Goal: Information Seeking & Learning: Learn about a topic

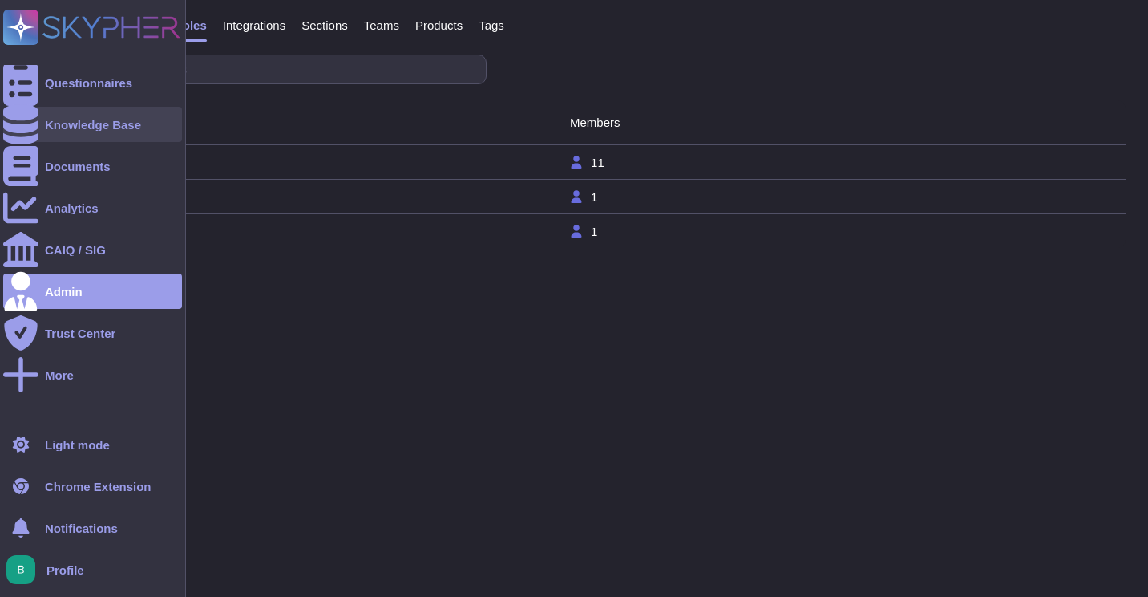
click at [33, 127] on div at bounding box center [20, 124] width 35 height 35
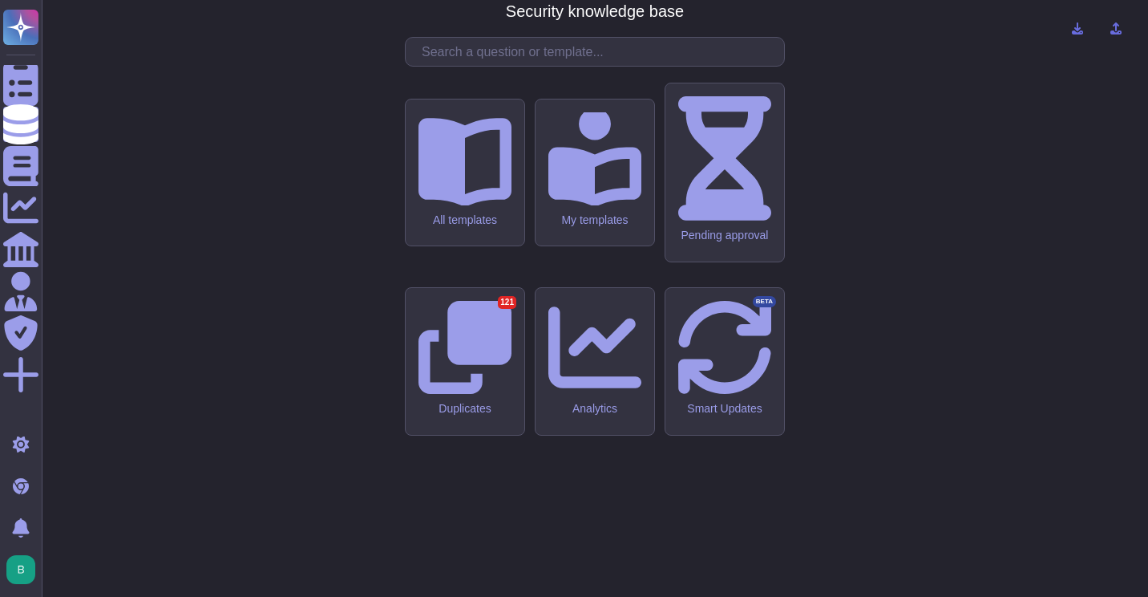
click at [526, 66] on input "text" at bounding box center [599, 52] width 370 height 28
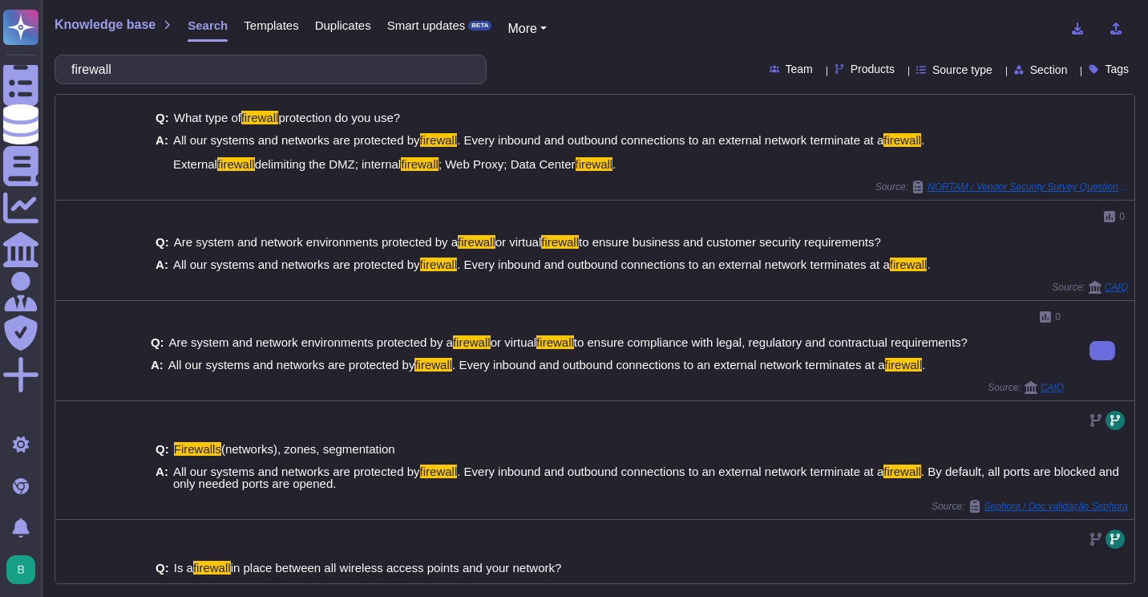
scroll to position [401, 0]
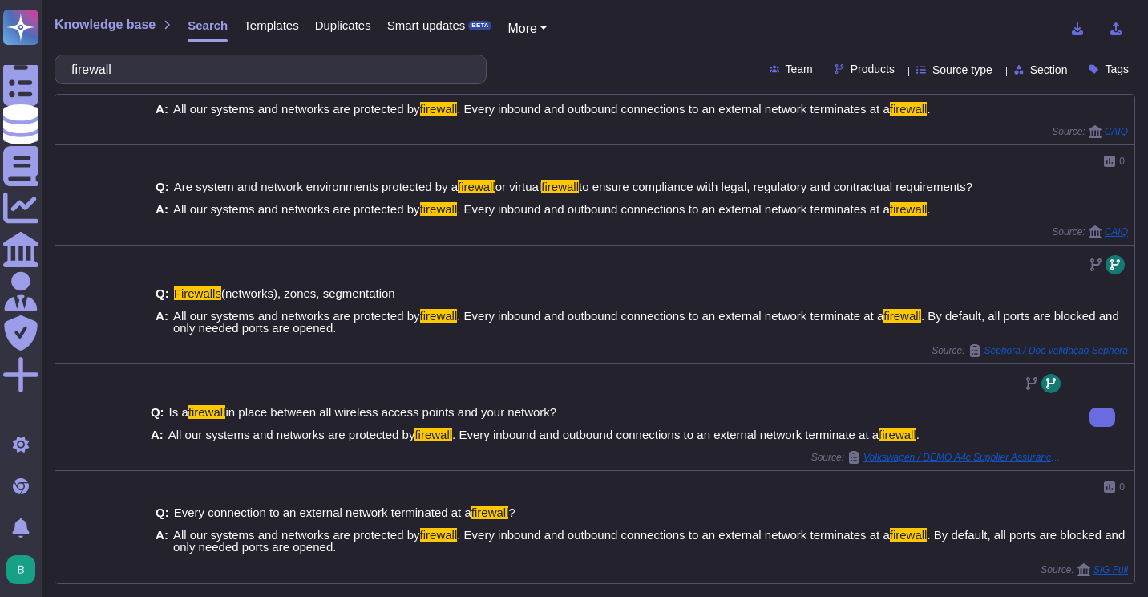
scroll to position [531, 0]
click at [143, 73] on input "firewall" at bounding box center [266, 69] width 407 height 28
paste input "Have you removed or disabled software and services that you do not use on your …"
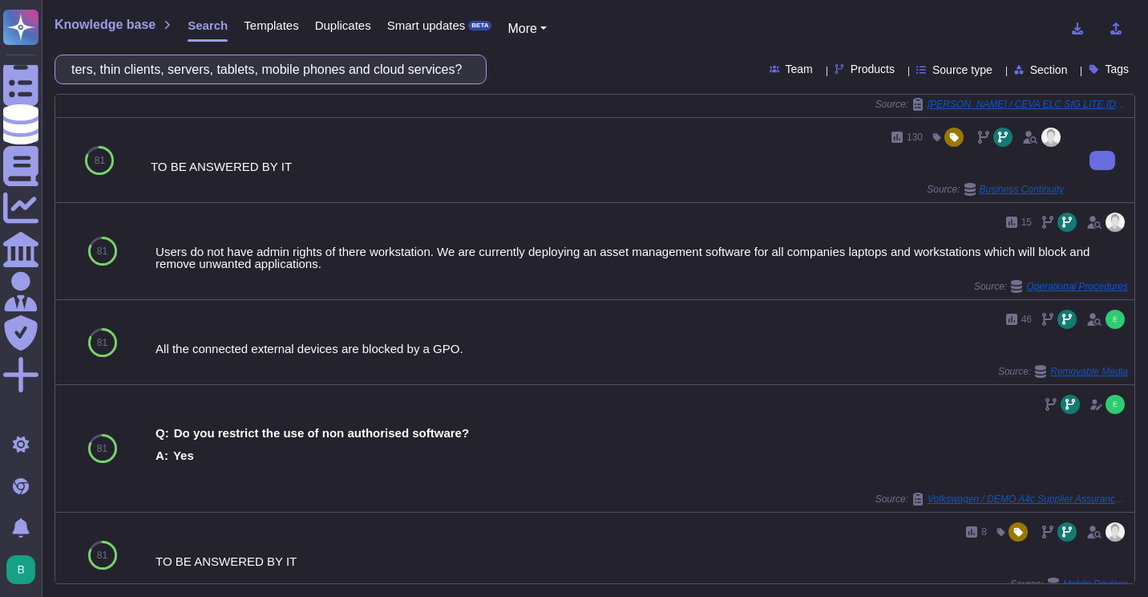
scroll to position [0, 0]
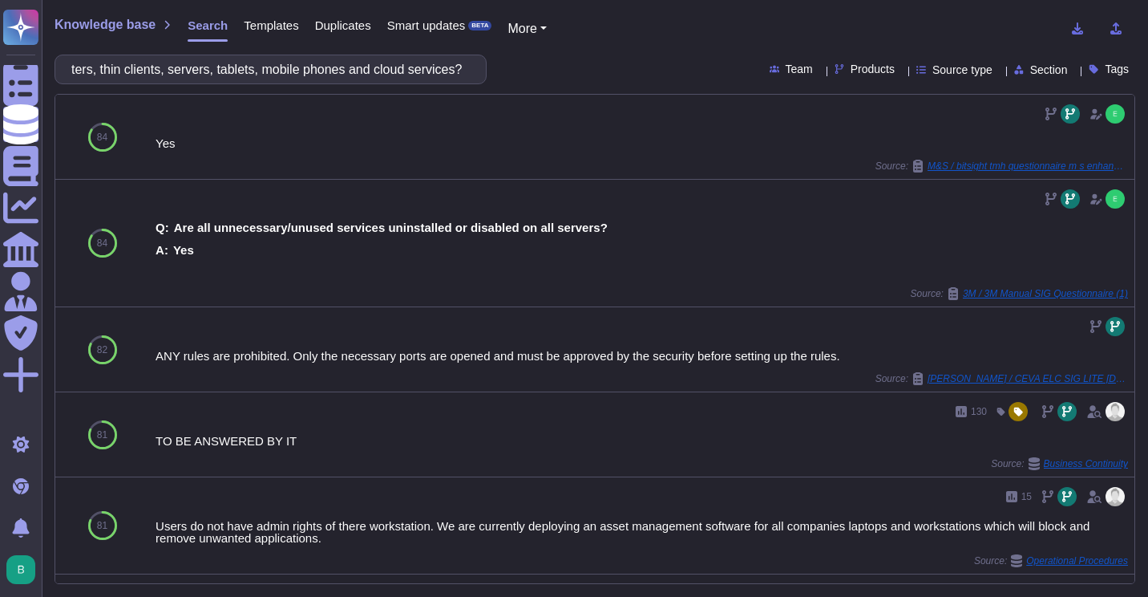
type input "Have you removed or disabled software and services that you do not use on your …"
click at [1103, 350] on icon at bounding box center [1103, 350] width 0 height 0
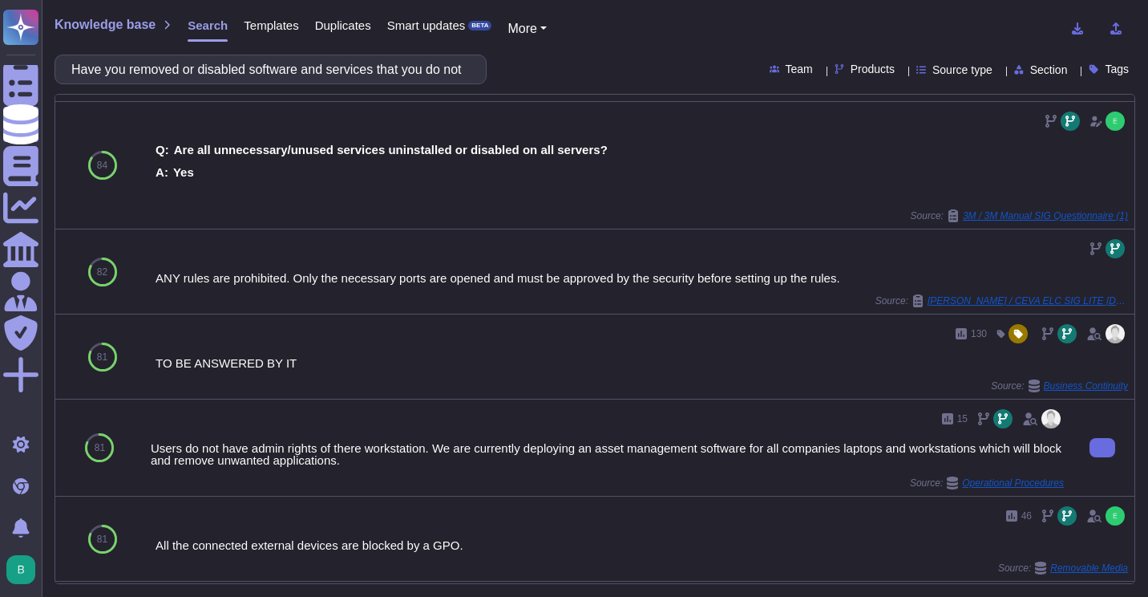
scroll to position [80, 0]
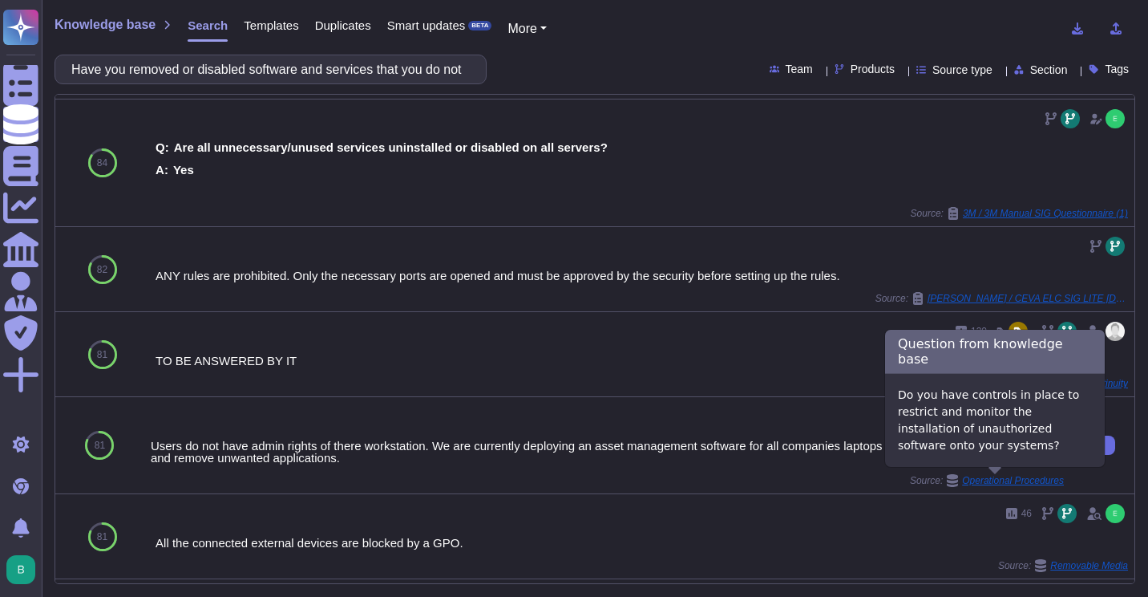
click at [1006, 484] on span "Operational Procedures" at bounding box center [1013, 480] width 102 height 10
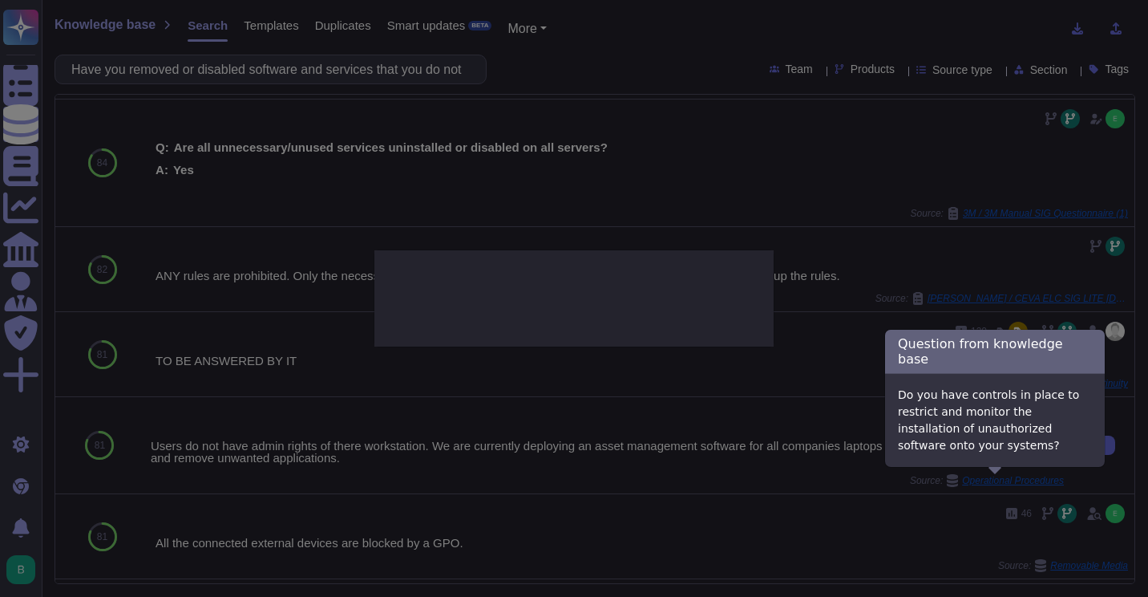
type textarea "Do you have controls in place to restrict and monitor the installation of unaut…"
type textarea "Users do not have admin rights of there workstation. We are currently deploying…"
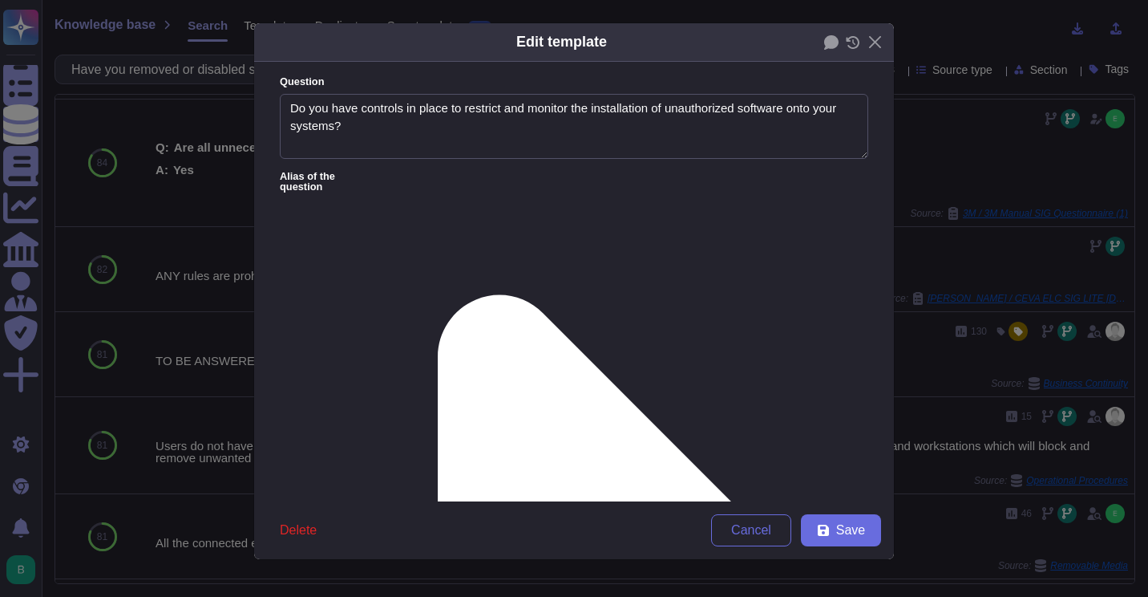
type textarea "Do you have controls in place to restrict and monitor the installation of unaut…"
type textarea "Users do not have admin rights of there workstation. We are currently deploying…"
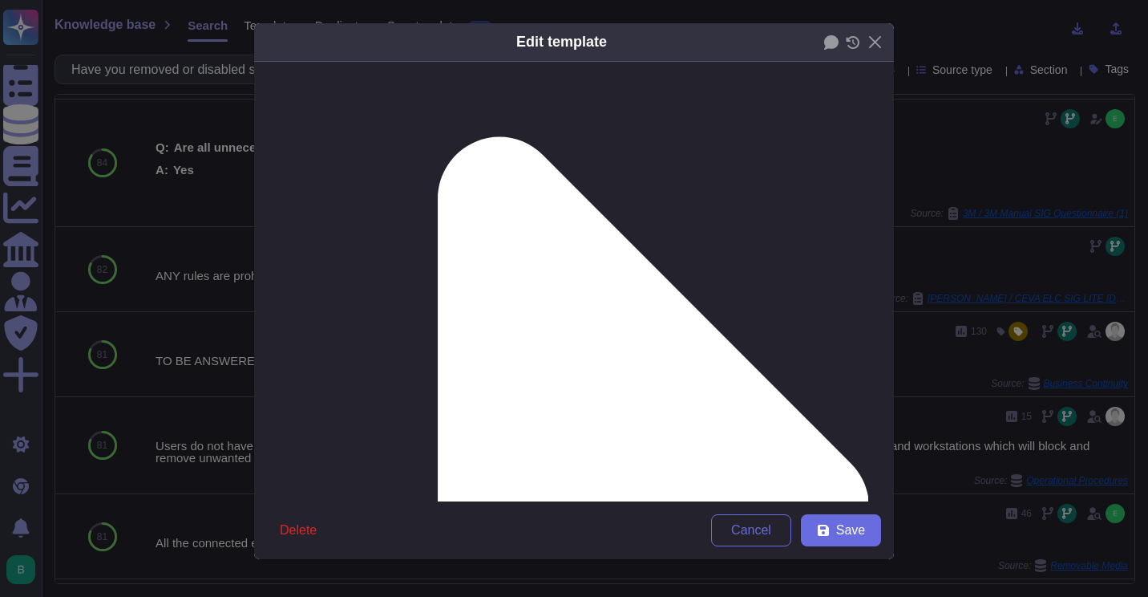
scroll to position [270, 0]
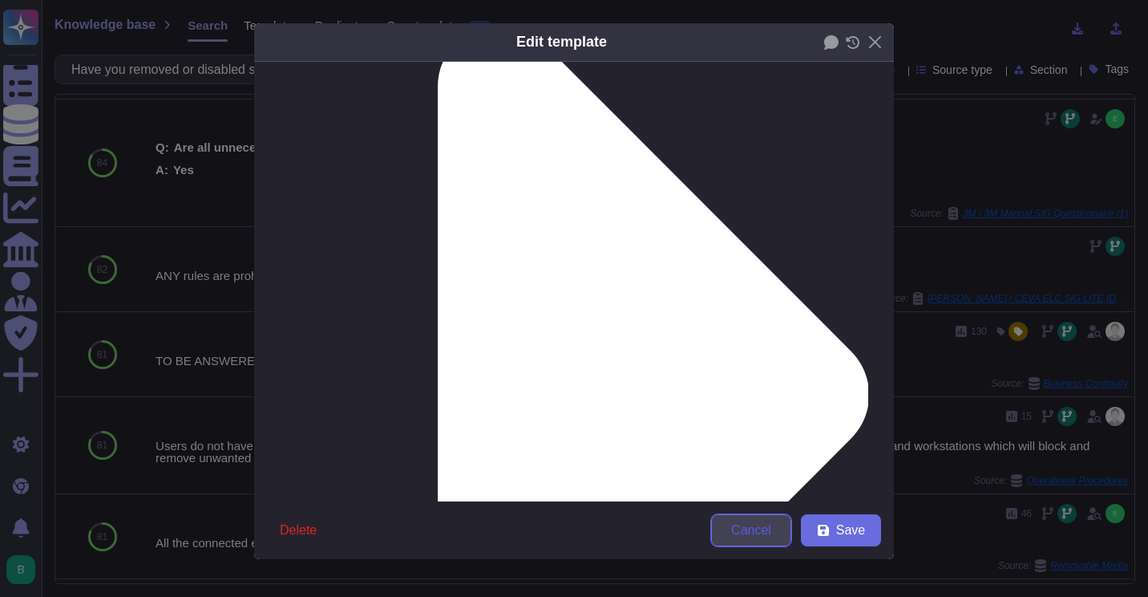
click at [759, 532] on span "Cancel" at bounding box center [751, 530] width 40 height 13
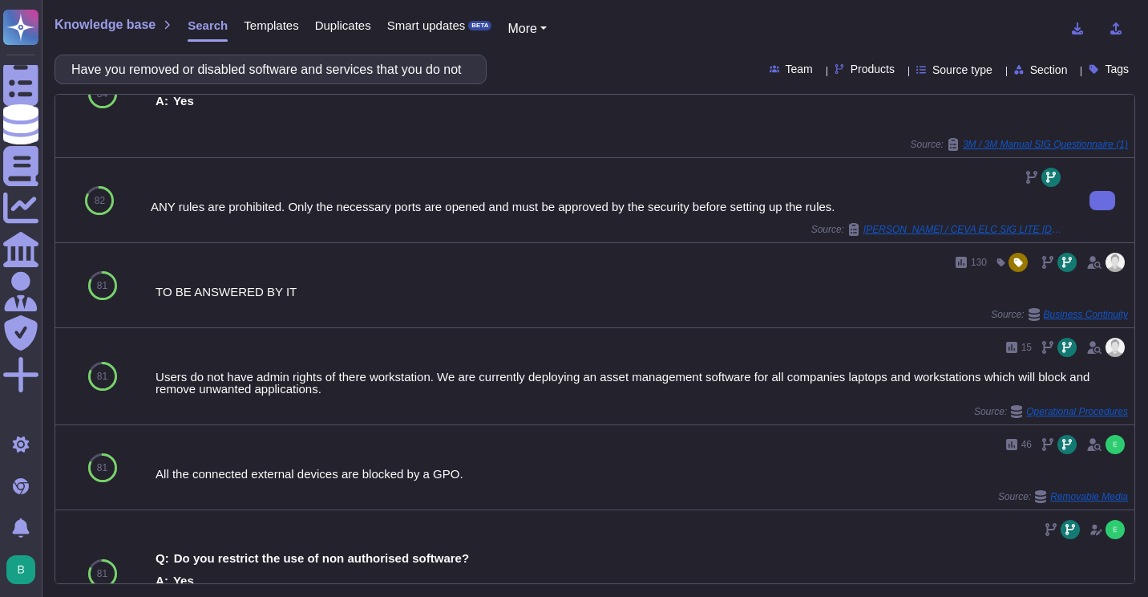
scroll to position [0, 0]
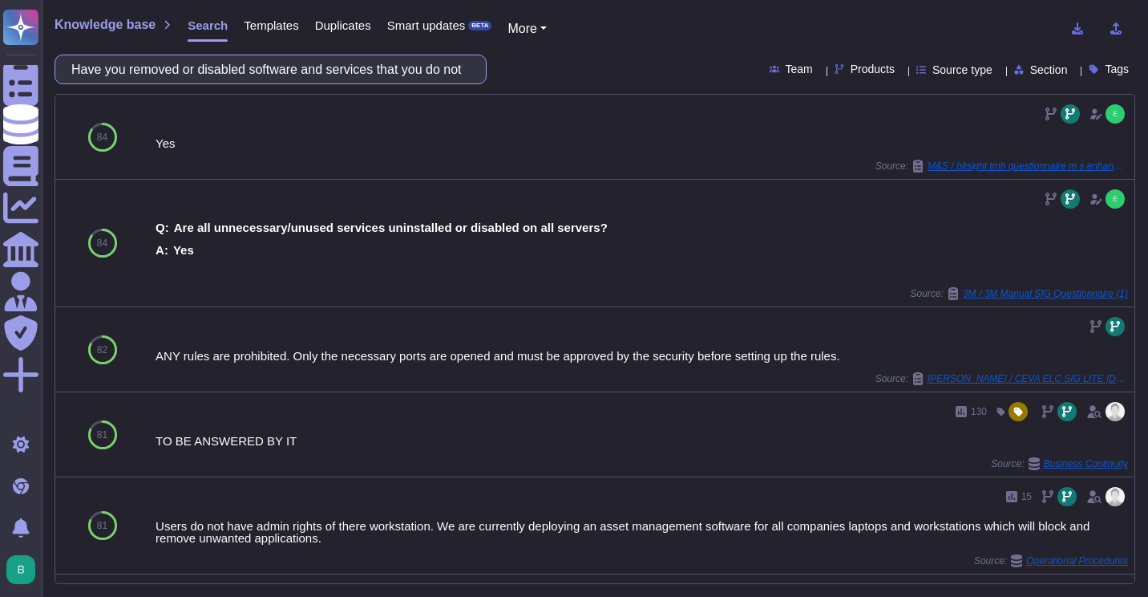
click at [319, 74] on input "Have you removed or disabled software and services that you do not use on your …" at bounding box center [266, 69] width 407 height 28
click at [319, 73] on input "Have you removed or disabled software and services that you do not use on your …" at bounding box center [266, 69] width 407 height 28
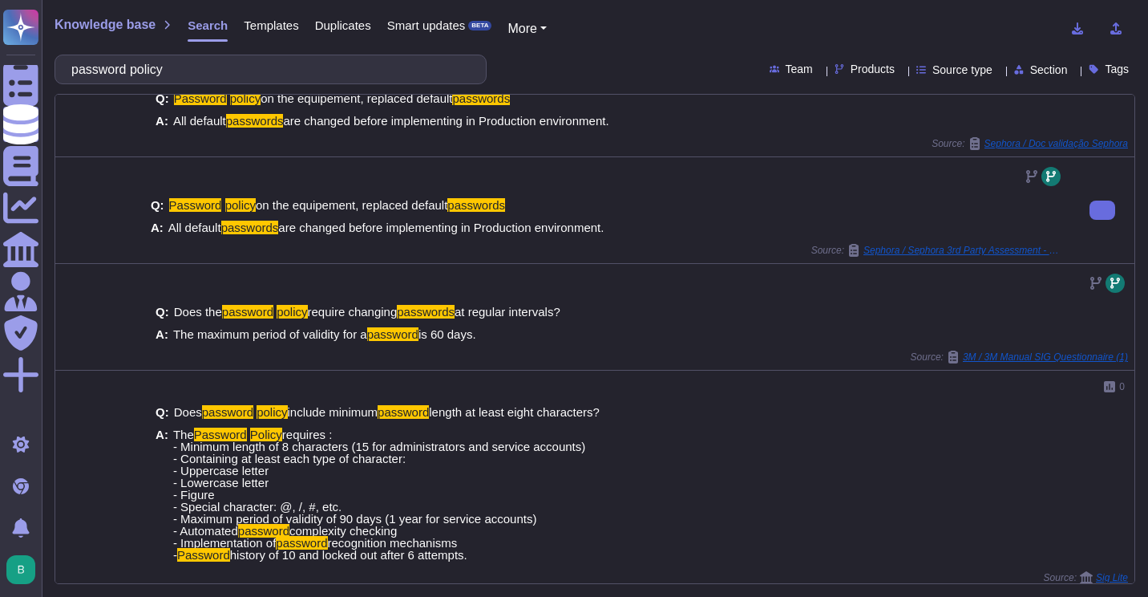
scroll to position [389, 0]
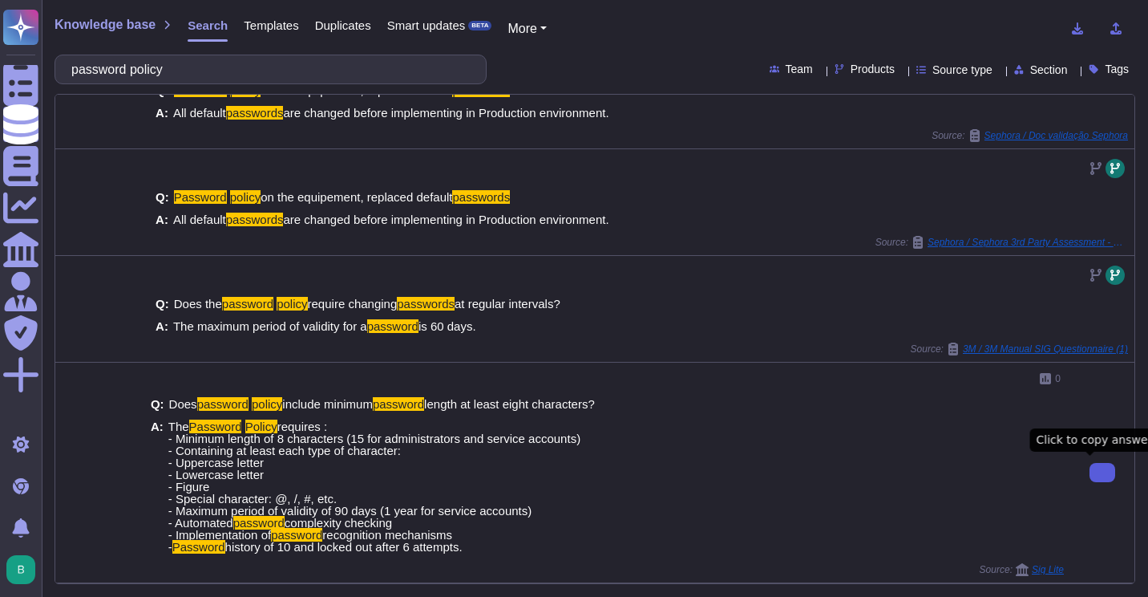
click at [1103, 472] on icon at bounding box center [1103, 472] width 0 height 0
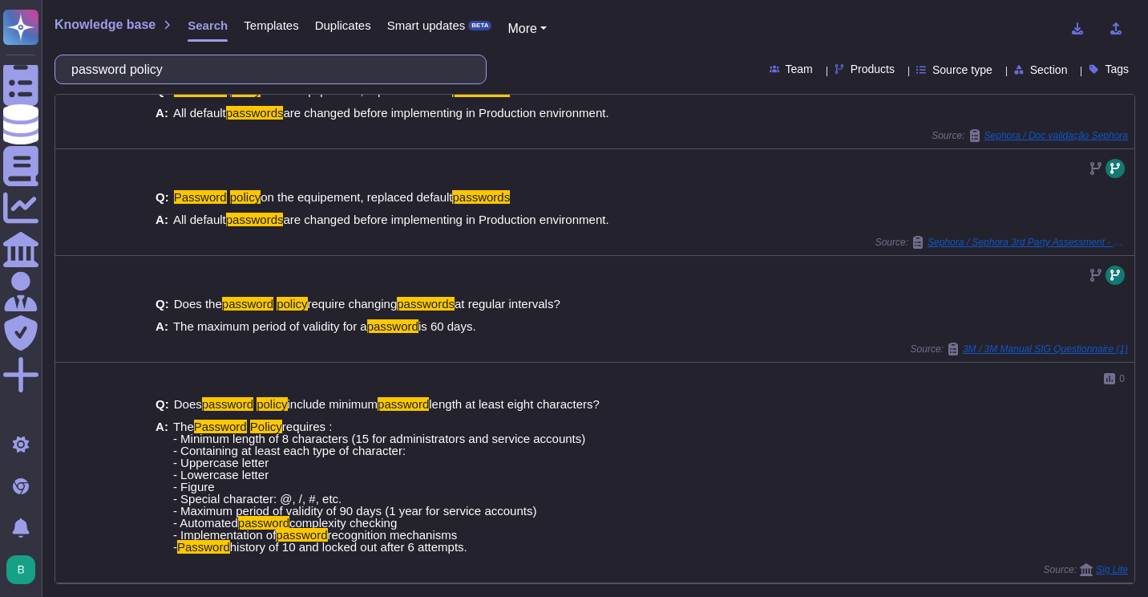
click at [299, 73] on input "password policy" at bounding box center [266, 69] width 407 height 28
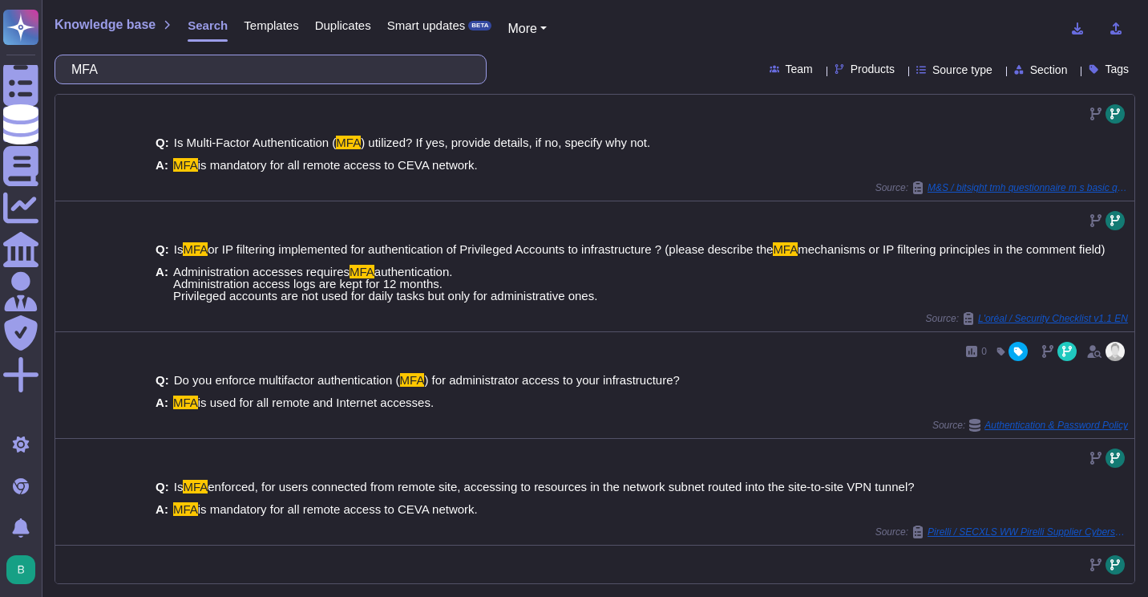
click at [144, 71] on input "MFA" at bounding box center [266, 69] width 407 height 28
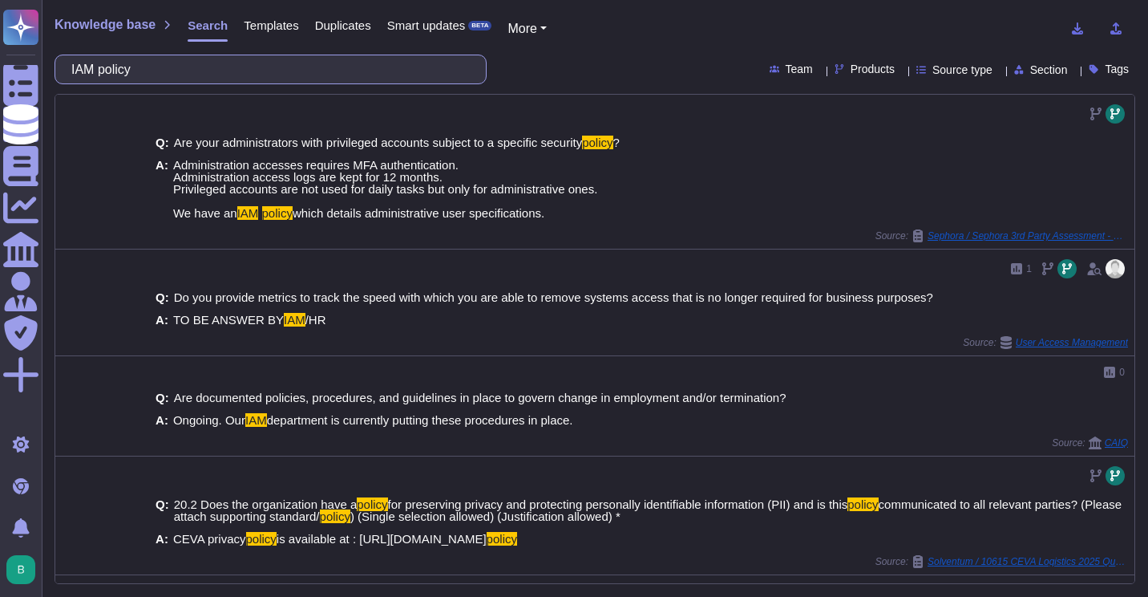
drag, startPoint x: 96, startPoint y: 66, endPoint x: 71, endPoint y: 67, distance: 25.7
click at [79, 67] on input "IAM policy" at bounding box center [266, 69] width 407 height 28
type input ";"
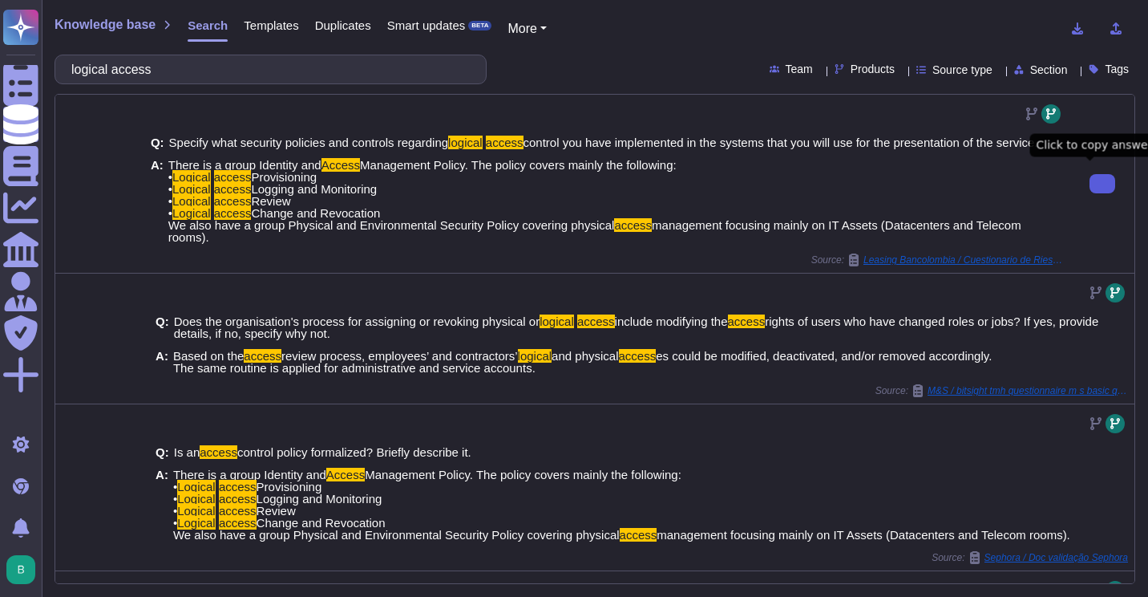
click at [1090, 174] on button at bounding box center [1103, 183] width 26 height 19
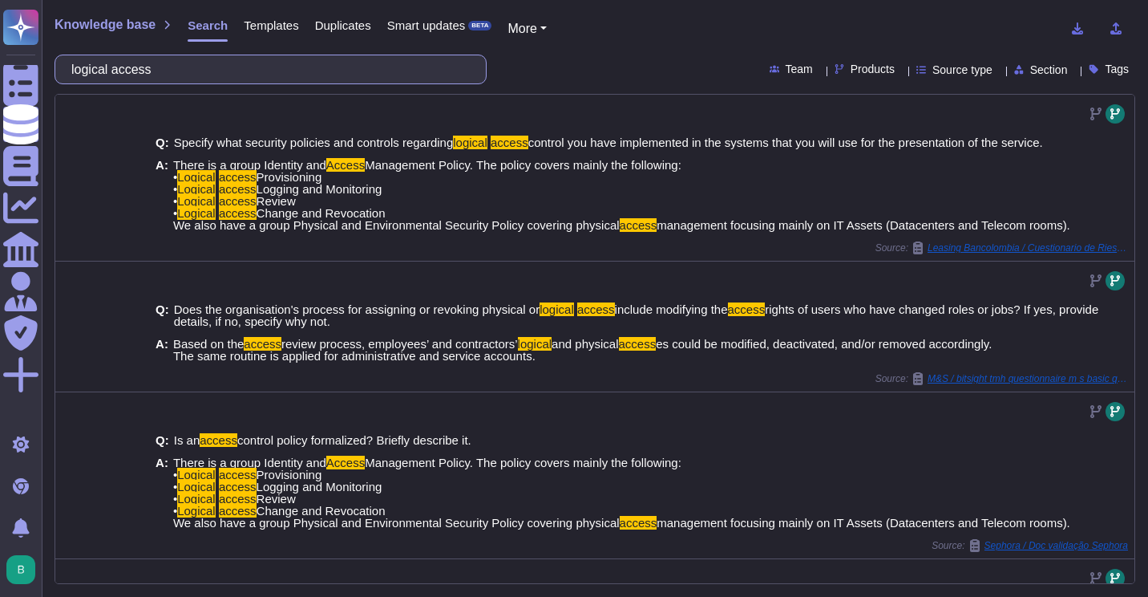
click at [267, 72] on input "logical access" at bounding box center [266, 69] width 407 height 28
paste input "Do you run or host external services that provide access to data (that shouldn'…"
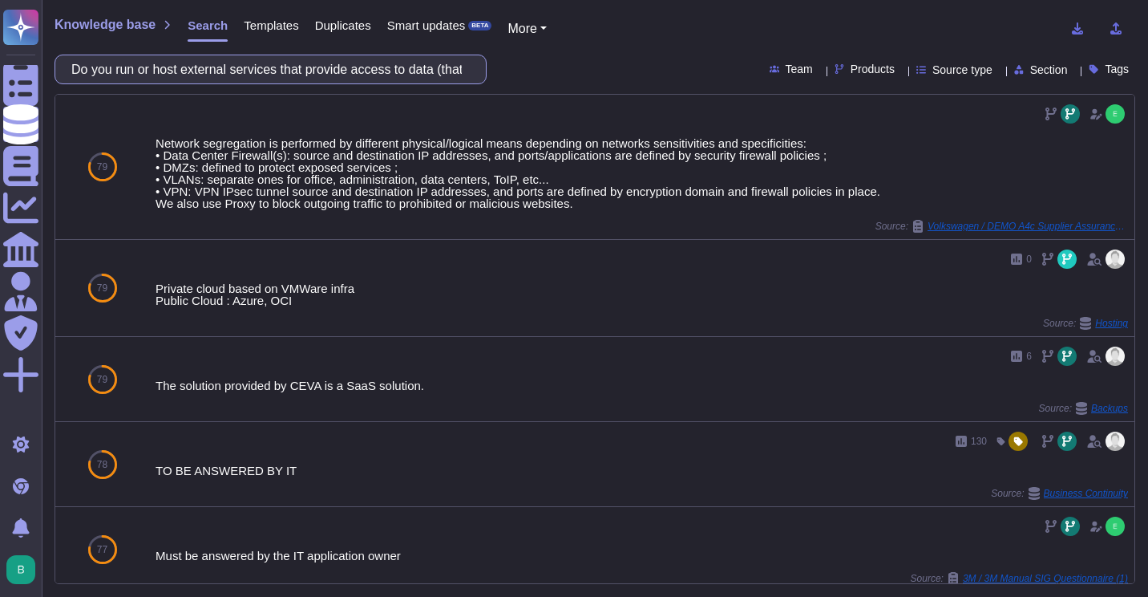
click at [431, 74] on input "Do you run or host external services that provide access to data (that shouldn'…" at bounding box center [266, 69] width 407 height 28
click at [431, 75] on input "Do you run or host external services that provide access to data (that shouldn'…" at bounding box center [266, 69] width 407 height 28
click at [432, 74] on input "Do you run or host external services that provide access to data (that shouldn'…" at bounding box center [266, 69] width 407 height 28
click at [431, 74] on input "Do you run or host external services that provide access to data (that shouldn'…" at bounding box center [266, 69] width 407 height 28
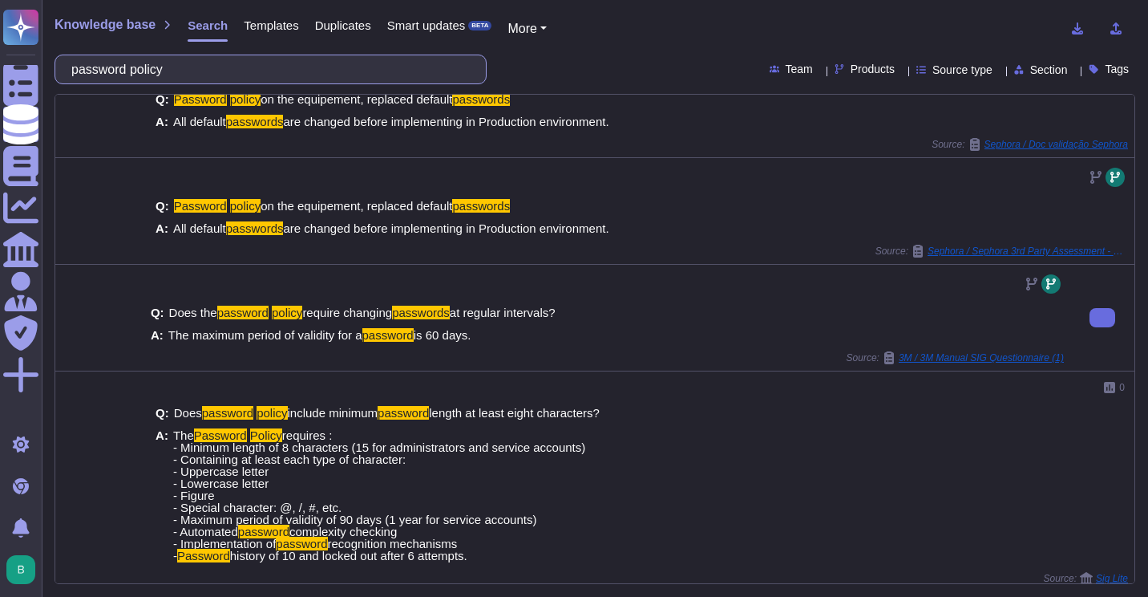
scroll to position [389, 0]
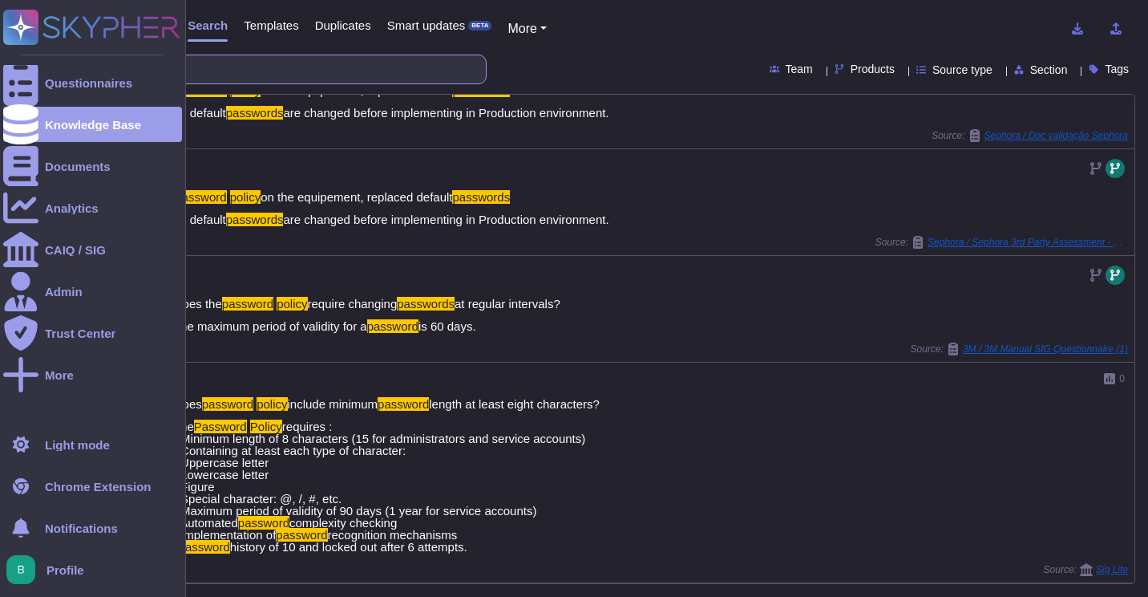
drag, startPoint x: 299, startPoint y: 65, endPoint x: 0, endPoint y: 62, distance: 299.1
click at [0, 62] on html "Questionnaires Knowledge Base Documents Analytics CAIQ / SIG Admin Trust Center…" at bounding box center [574, 298] width 1148 height 597
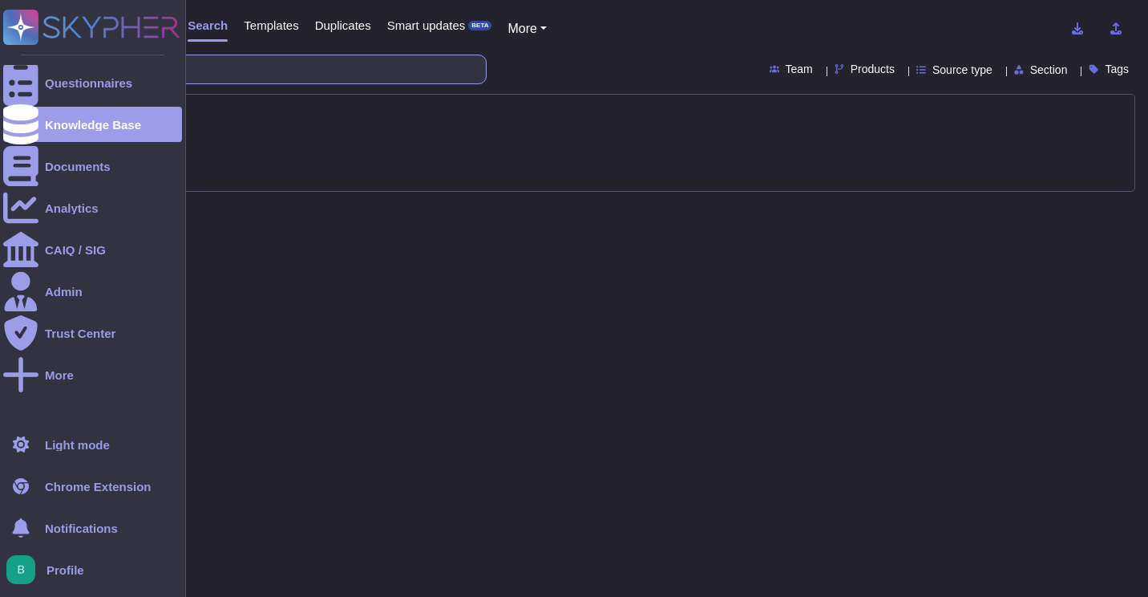
type input "acciu"
type input "lockout"
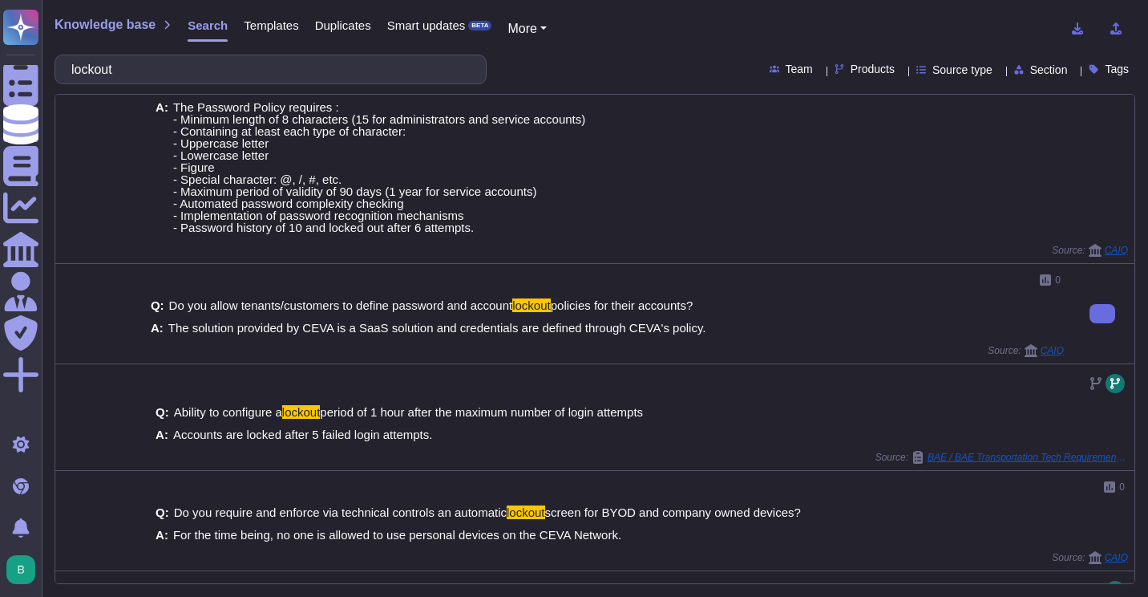
scroll to position [160, 0]
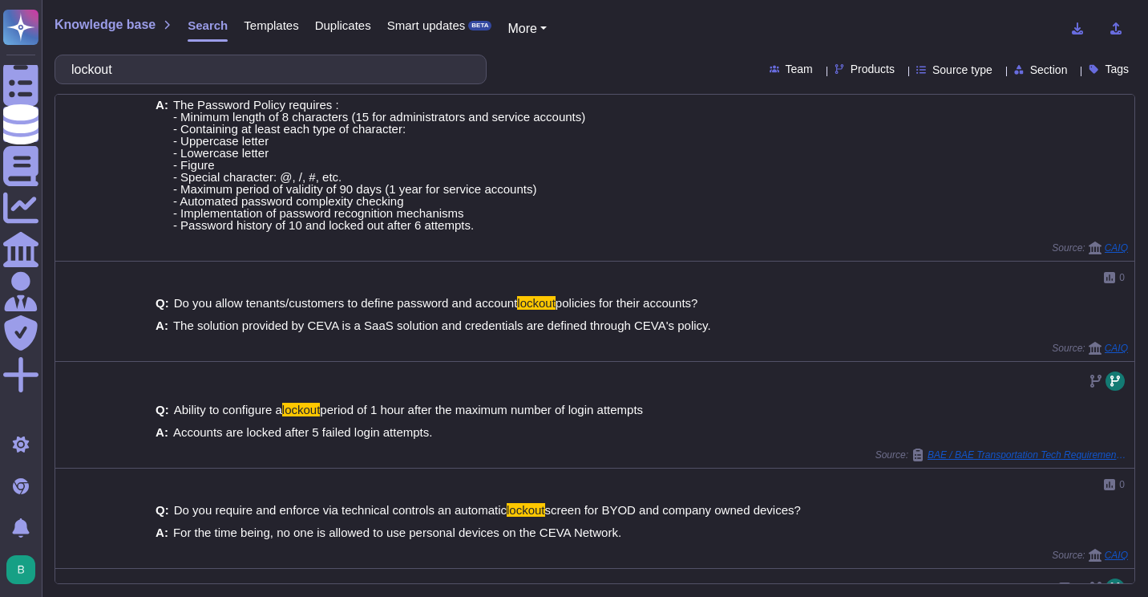
drag, startPoint x: 343, startPoint y: 66, endPoint x: -3, endPoint y: 65, distance: 346.4
click at [0, 65] on html "Questionnaires Knowledge Base Documents Analytics CAIQ / SIG Admin Trust Center…" at bounding box center [574, 298] width 1148 height 597
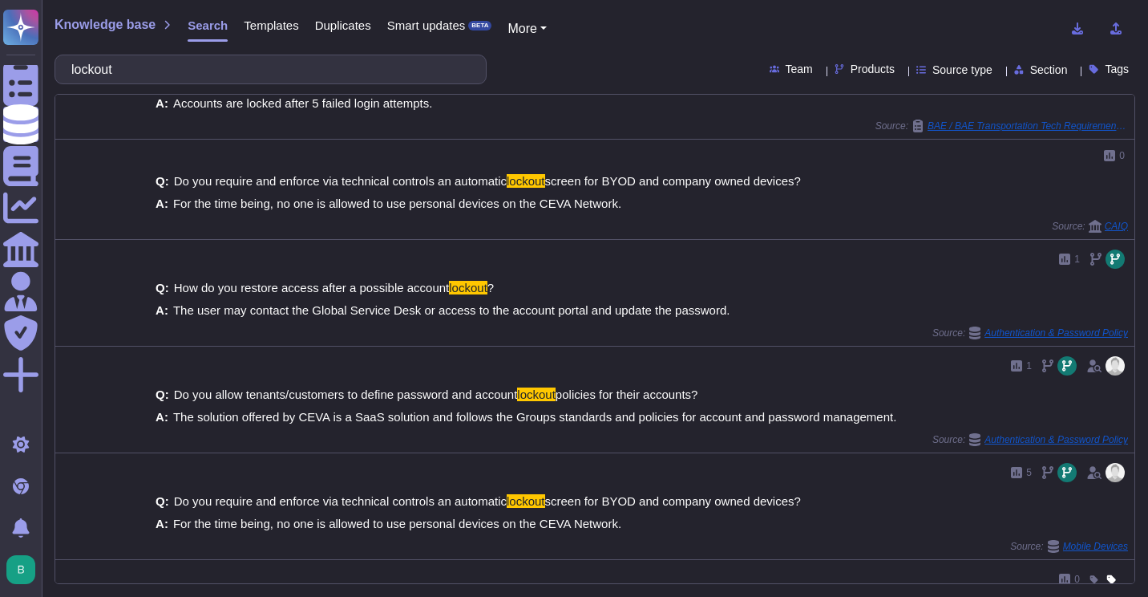
scroll to position [0, 0]
